Goal: Book appointment/travel/reservation

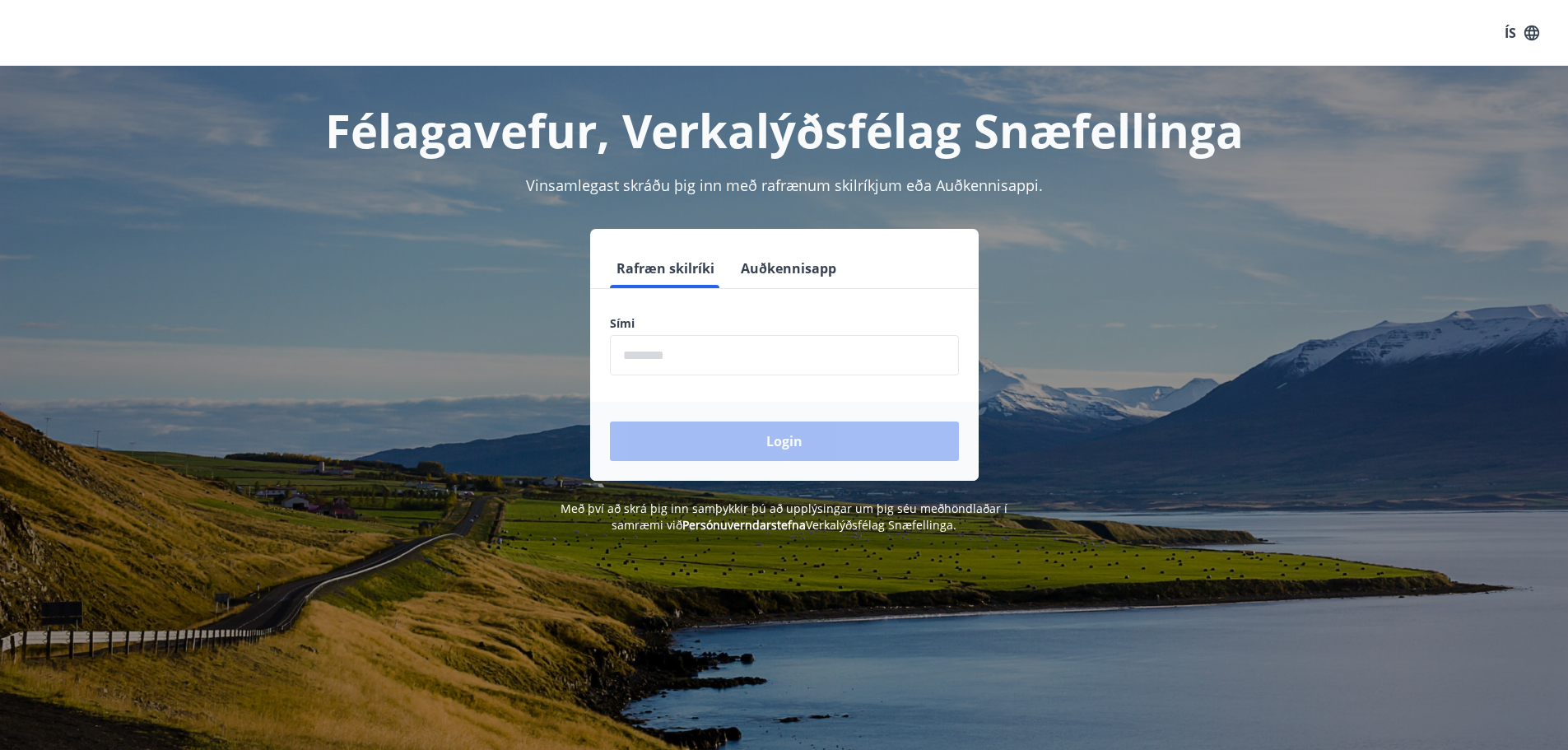
click at [709, 339] on input "phone" at bounding box center [785, 355] width 349 height 40
type input "********"
click at [780, 443] on button "Login" at bounding box center [785, 441] width 349 height 39
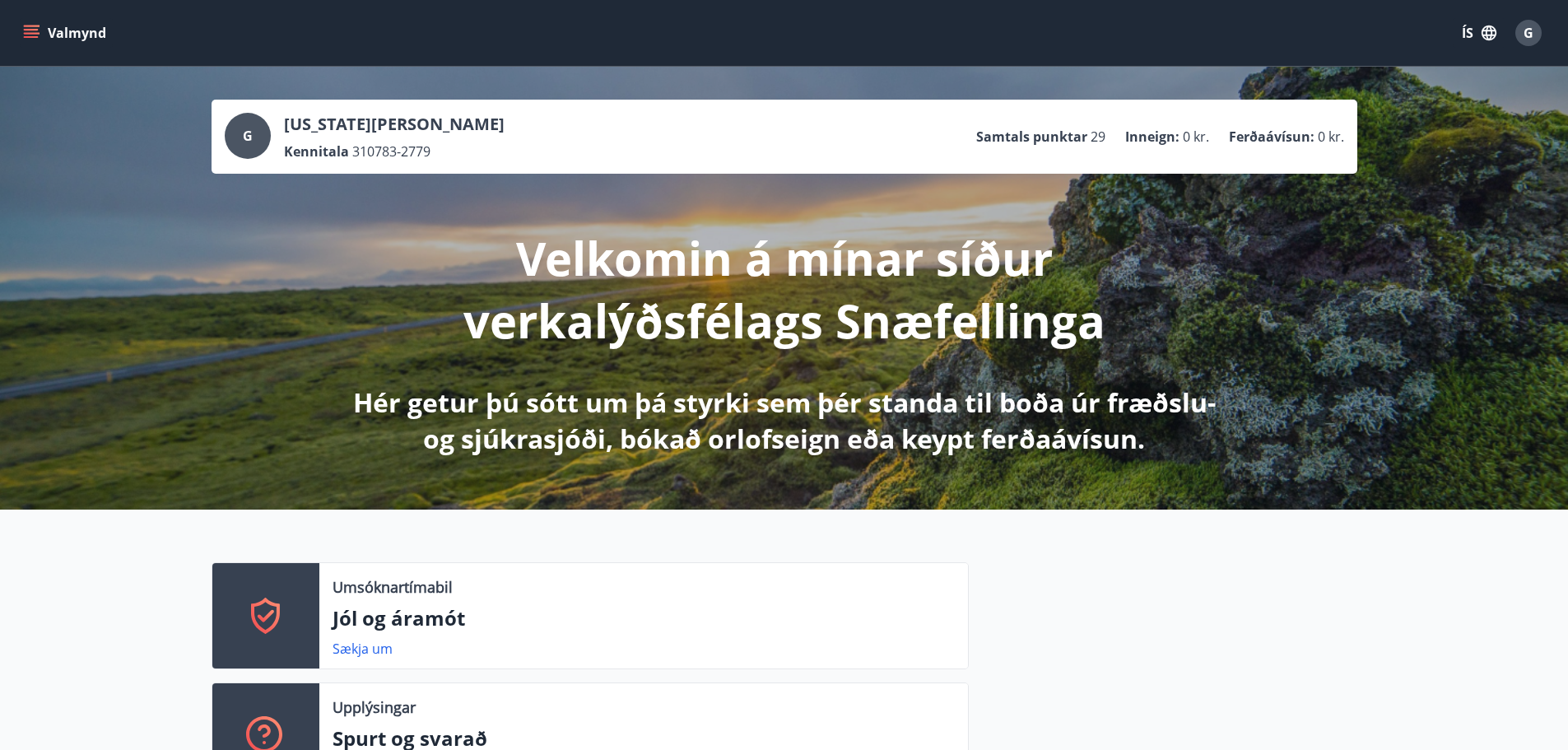
click at [21, 26] on button "Valmynd" at bounding box center [66, 32] width 93 height 30
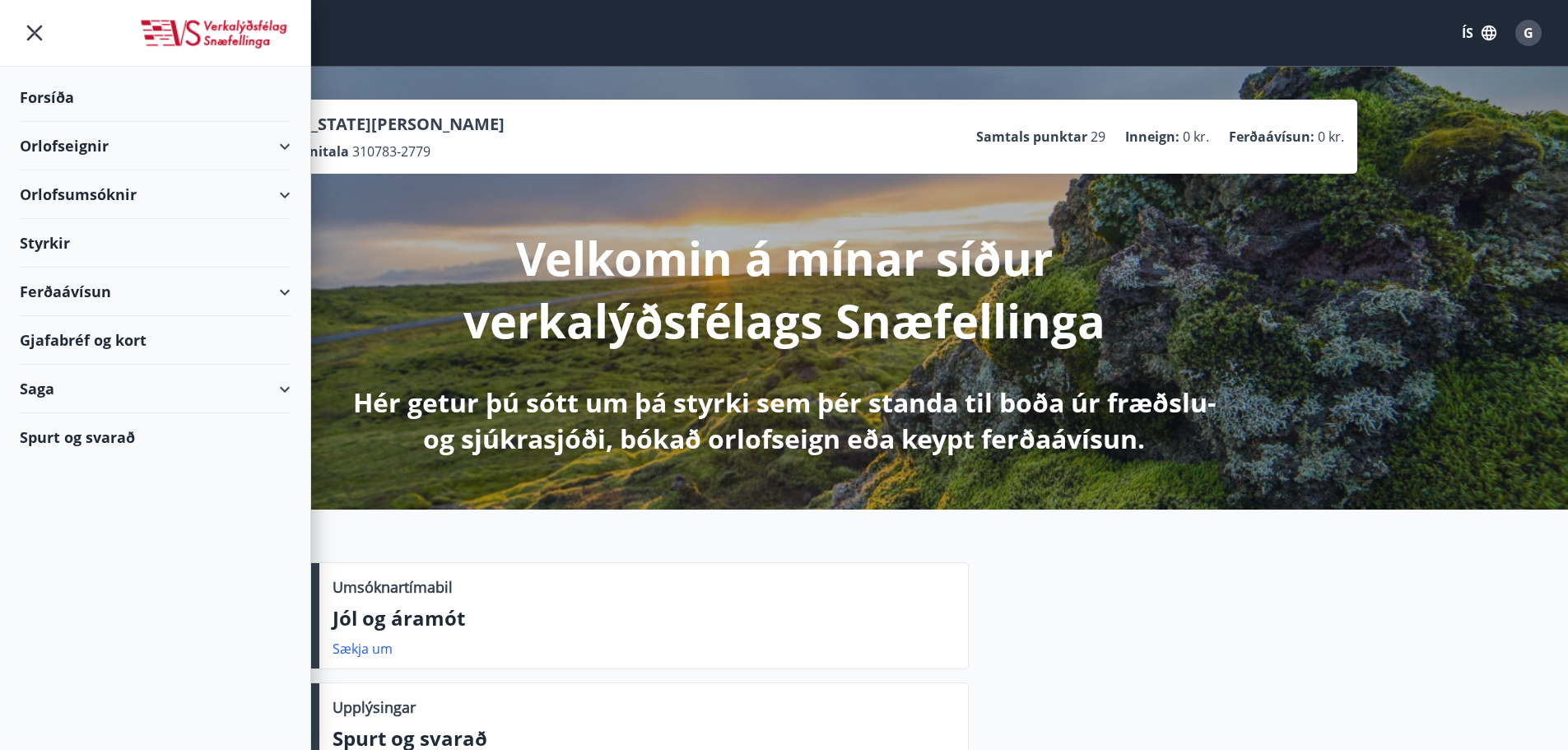
click at [73, 135] on div "Orlofseignir" at bounding box center [155, 146] width 271 height 49
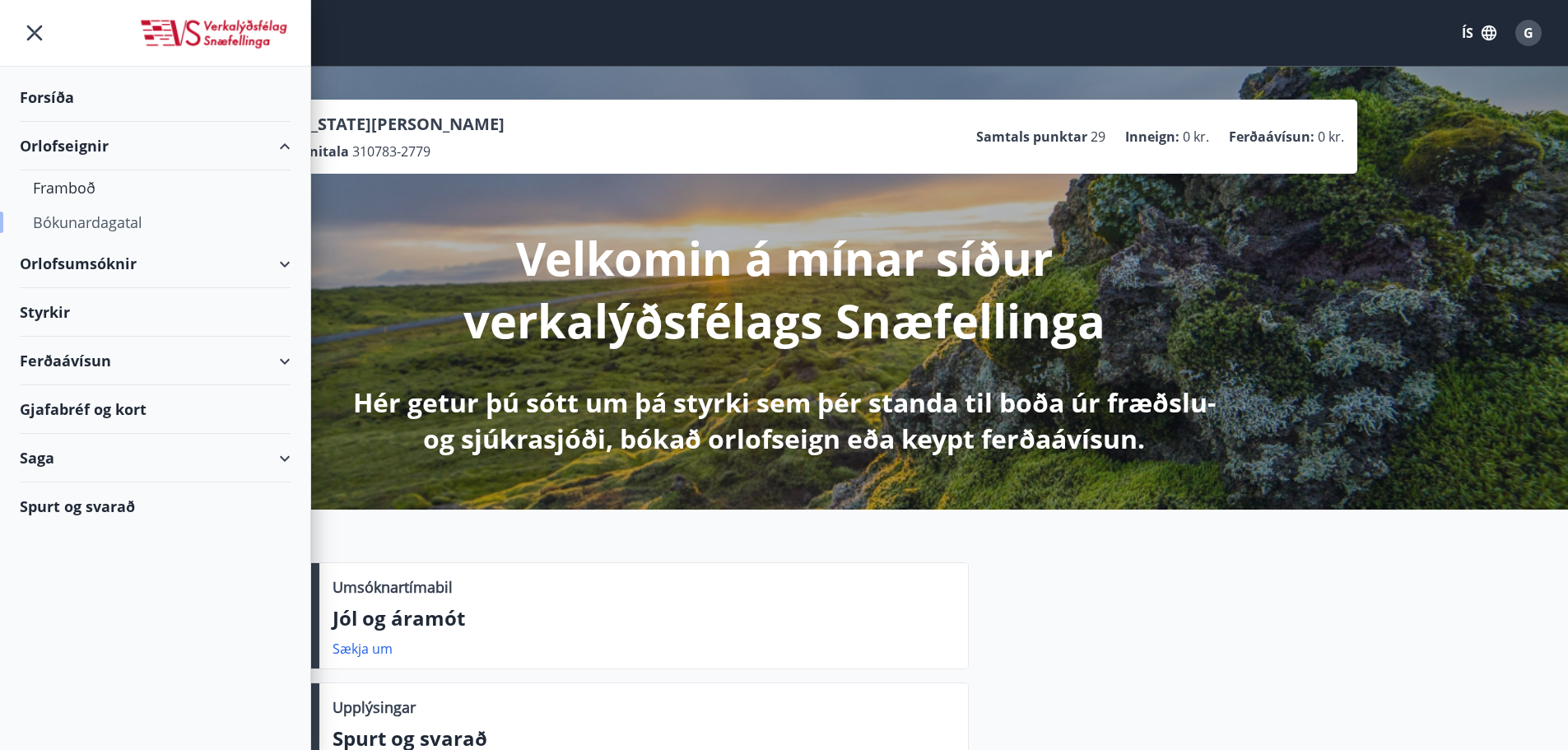
click at [86, 222] on div "Bókunardagatal" at bounding box center [155, 222] width 245 height 35
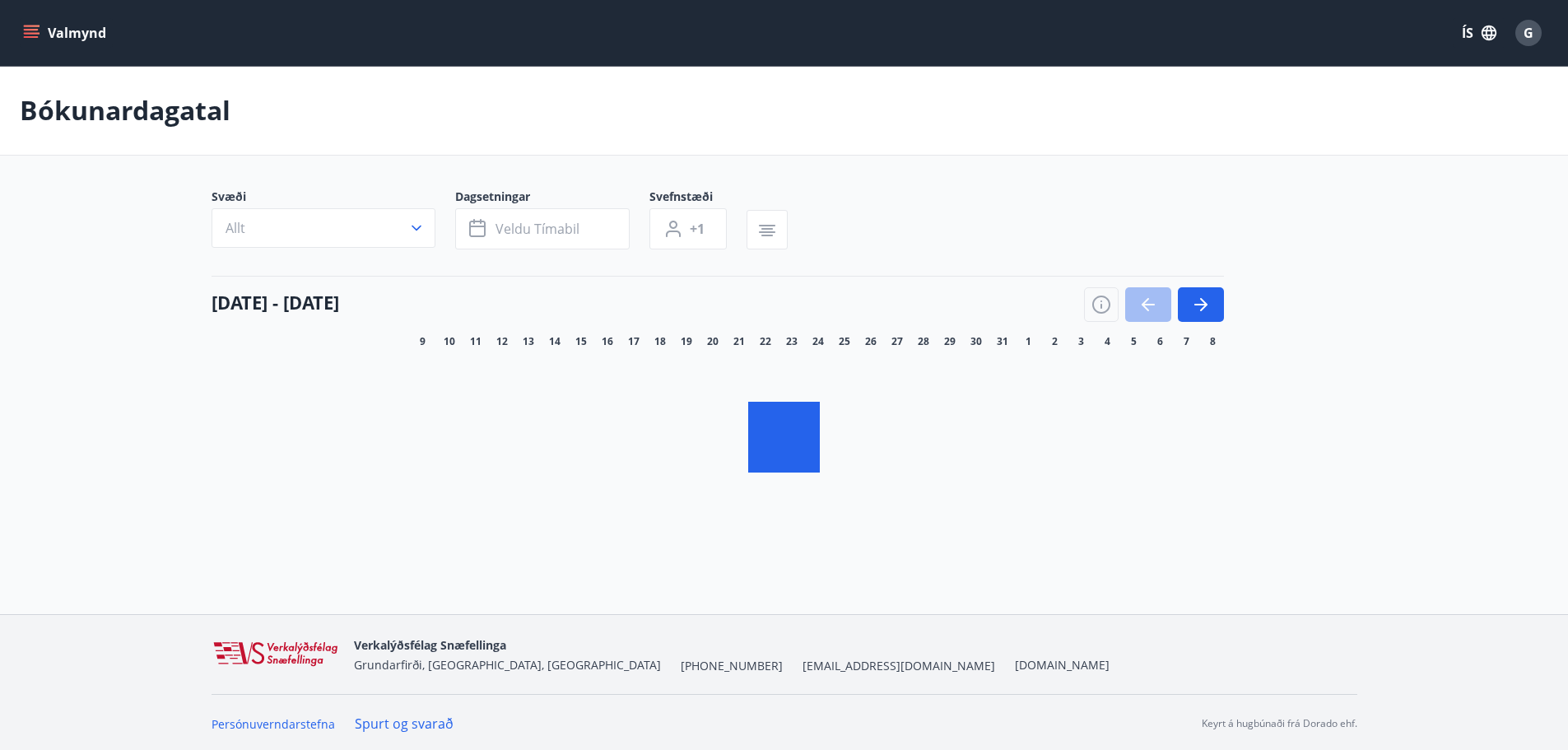
click at [321, 222] on button "Allt" at bounding box center [323, 228] width 224 height 39
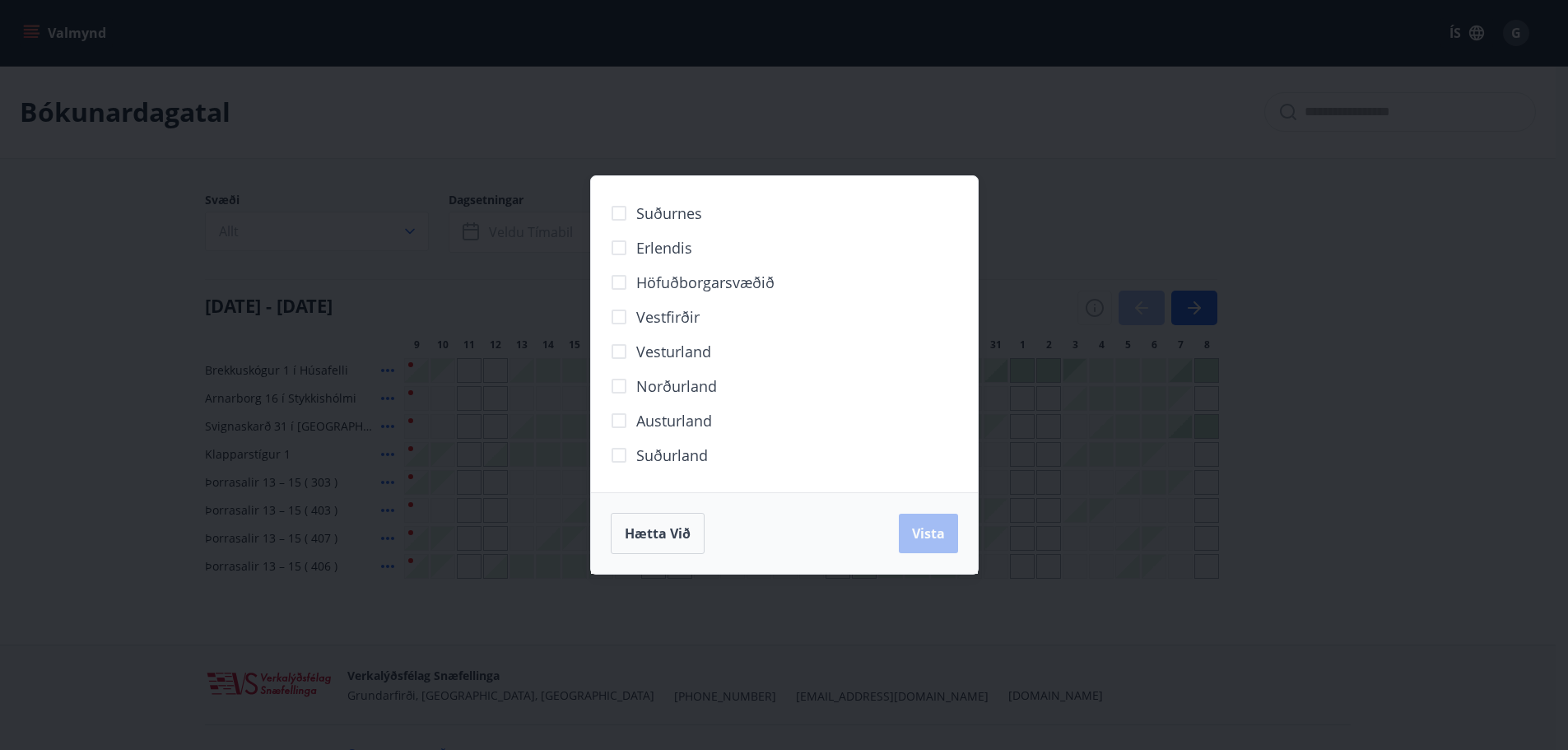
click at [422, 227] on div "Suðurnes Erlendis Höfuðborgarsvæðið Vestfirðir Vesturland Norðurland Austurland…" at bounding box center [784, 375] width 1568 height 750
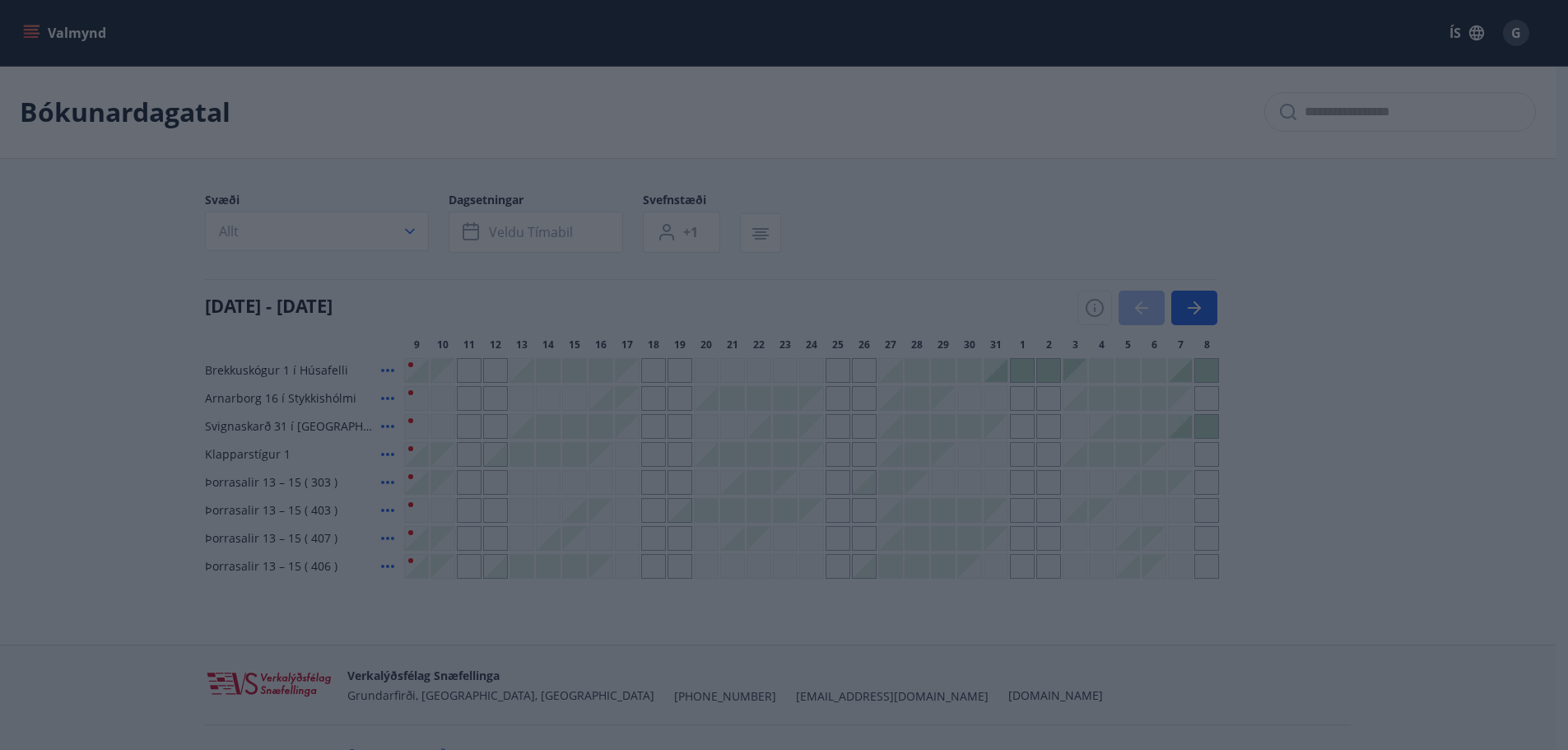
click at [622, 285] on body "Valmynd ÍS G Bókunardagatal Svæði Allt Dagsetningar Veldu tímabil Svefnstæði +1…" at bounding box center [784, 390] width 1568 height 781
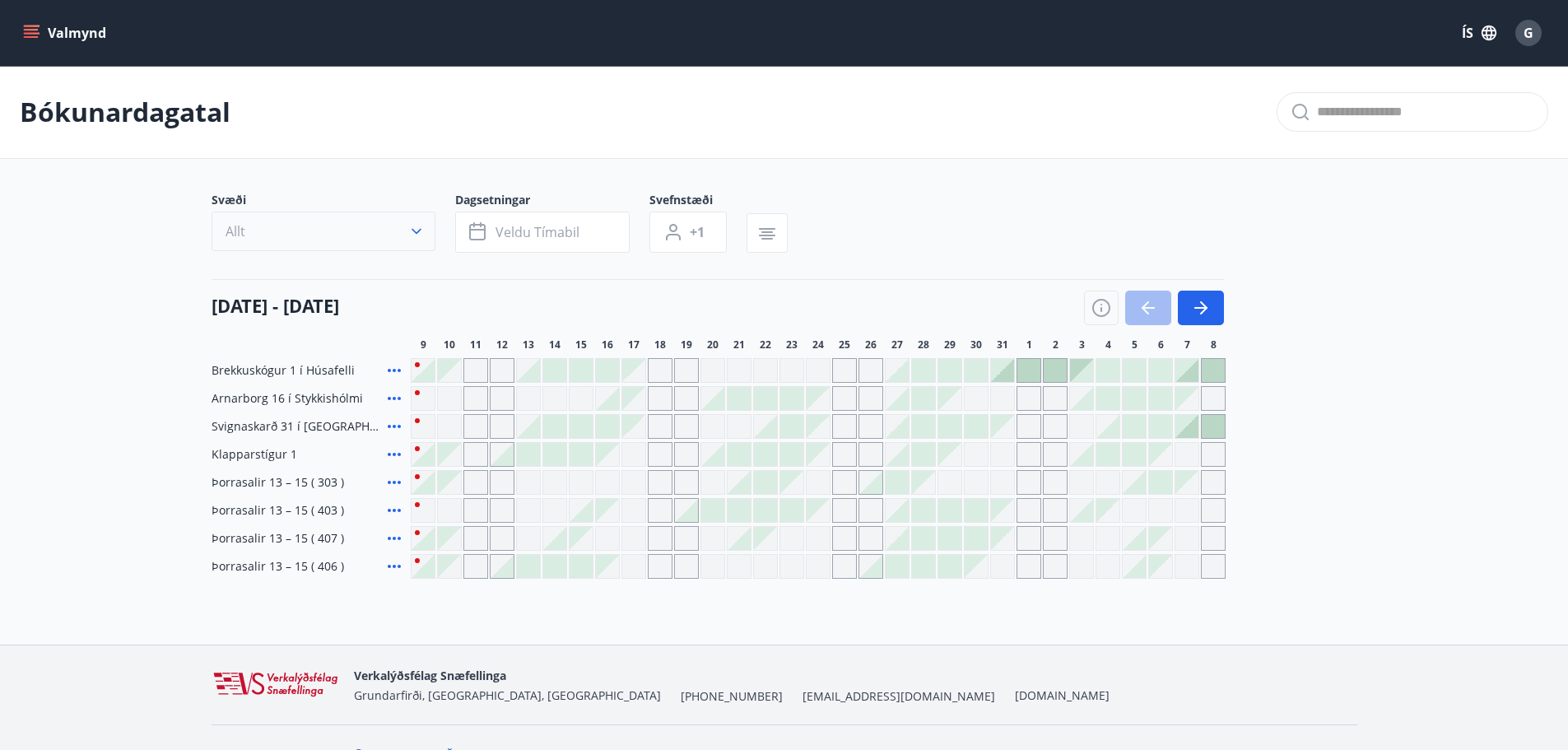
click at [414, 240] on button "Allt" at bounding box center [323, 231] width 224 height 39
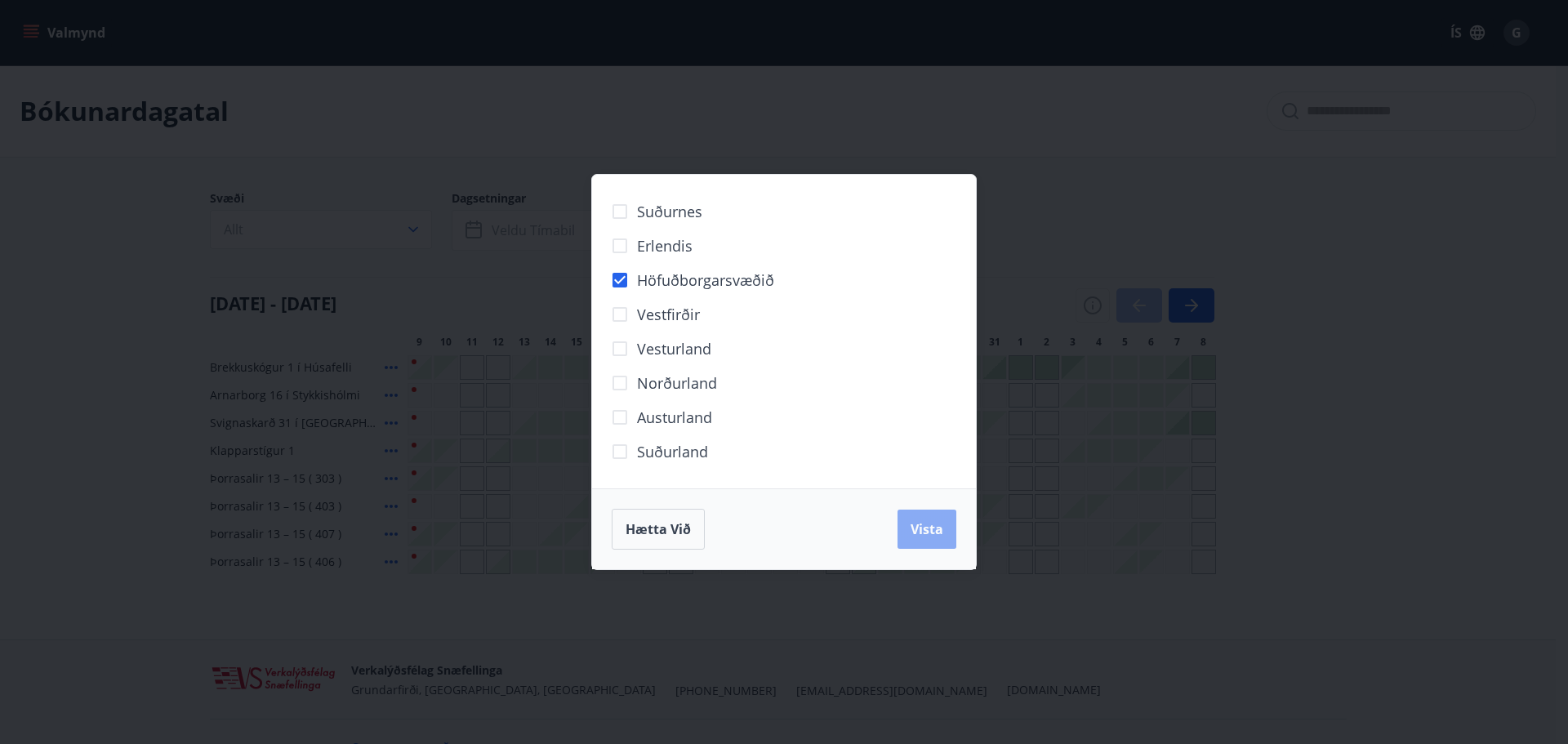
click at [935, 532] on span "Vista" at bounding box center [927, 528] width 33 height 18
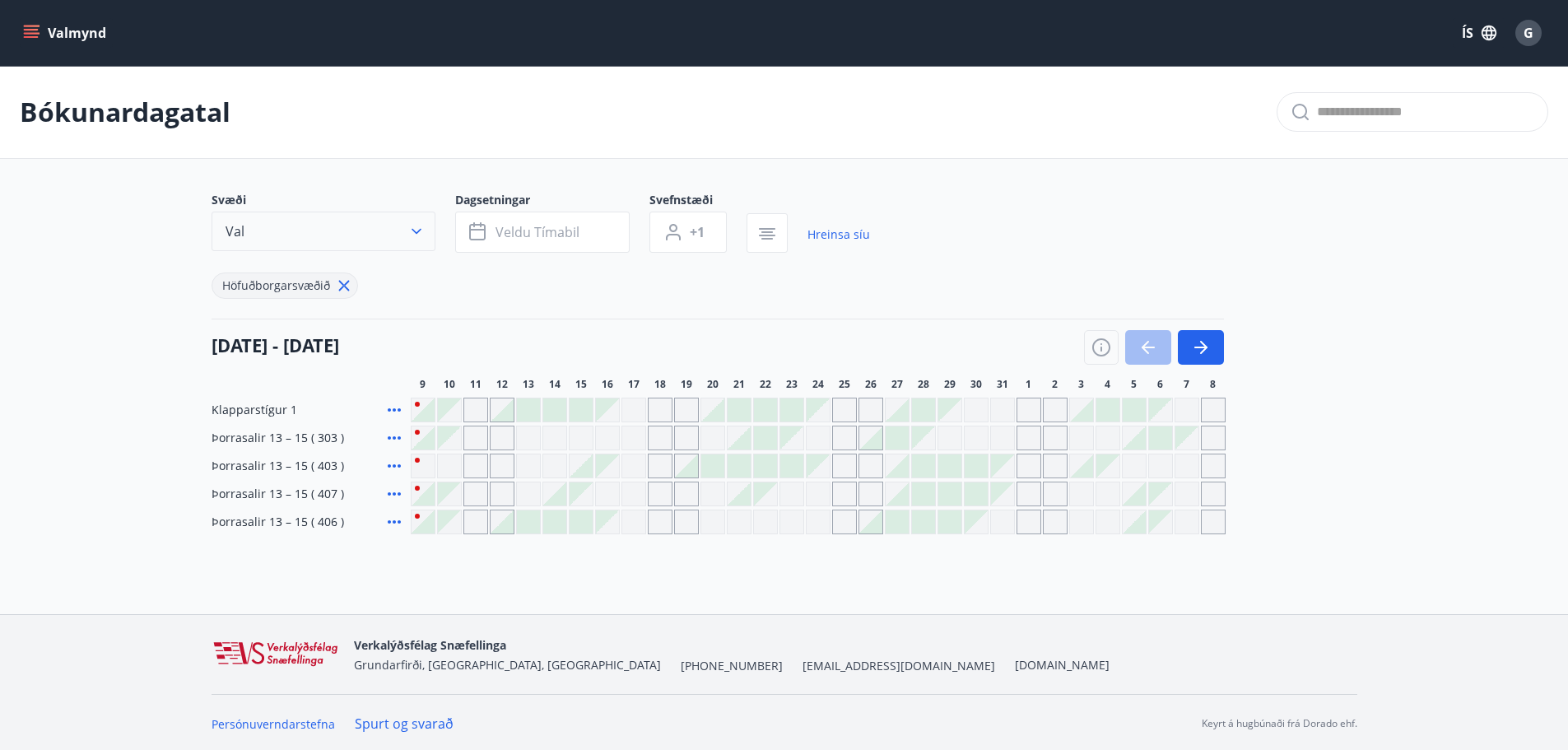
click at [409, 232] on icon "button" at bounding box center [416, 231] width 16 height 16
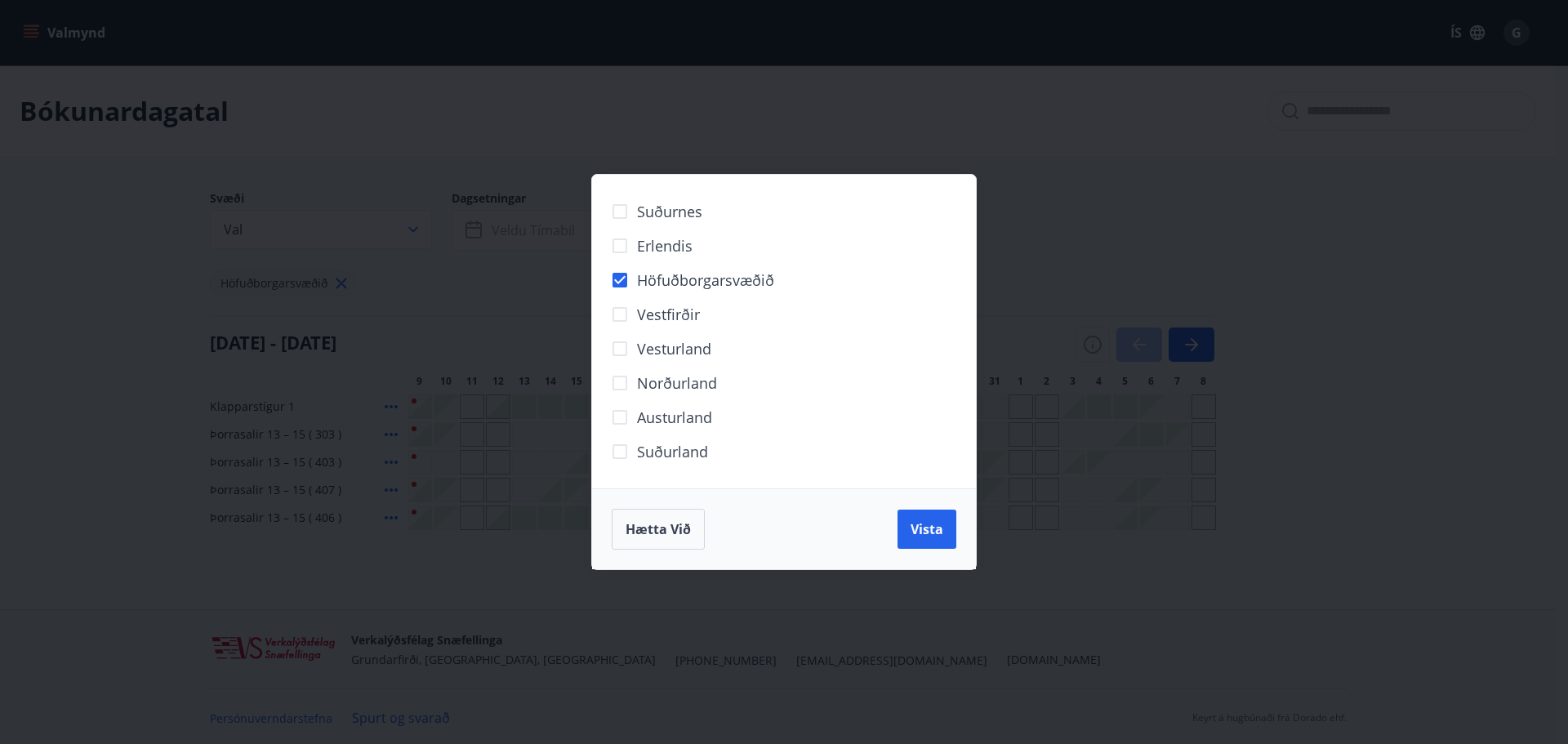
click at [52, 232] on div "Suðurnes Erlendis Höfuðborgarsvæðið Vestfirðir Vesturland Norðurland Austurland…" at bounding box center [784, 372] width 1568 height 744
